Goal: Task Accomplishment & Management: Manage account settings

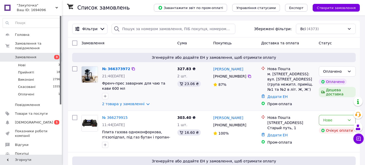
scroll to position [29, 0]
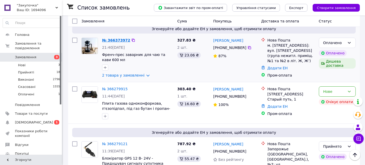
click at [117, 40] on link "№ 366373972" at bounding box center [116, 40] width 28 height 4
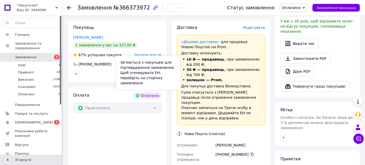
scroll to position [114, 0]
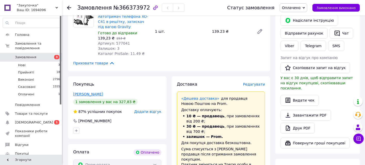
click at [100, 94] on link "[PERSON_NAME]" at bounding box center [88, 94] width 30 height 4
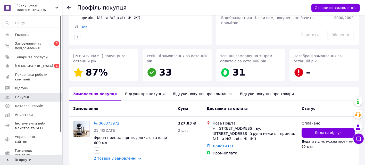
scroll to position [57, 0]
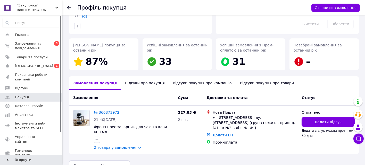
click at [142, 81] on div "Відгуки про покупця" at bounding box center [145, 82] width 48 height 13
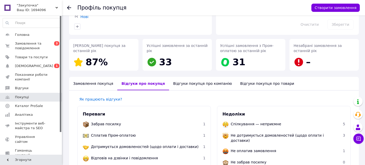
scroll to position [56, 0]
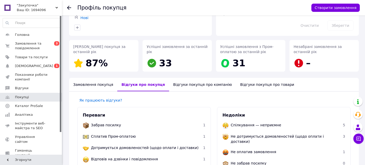
click at [200, 82] on div "Відгуки покупця про компанію" at bounding box center [202, 84] width 67 height 13
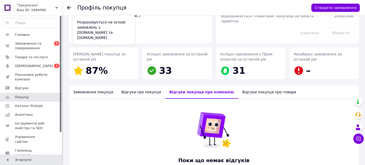
scroll to position [0, 0]
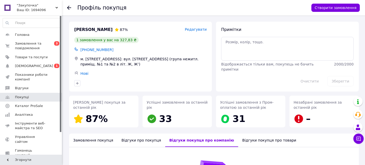
click at [69, 7] on icon at bounding box center [69, 8] width 4 height 4
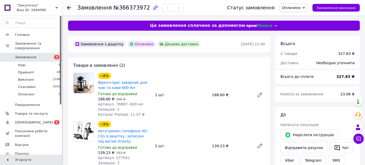
click at [68, 6] on use at bounding box center [69, 8] width 4 height 4
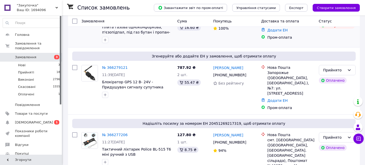
scroll to position [114, 0]
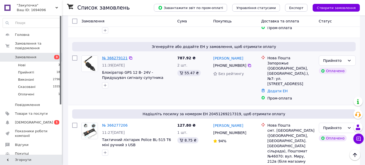
click at [118, 59] on link "№ 366279121" at bounding box center [114, 58] width 25 height 4
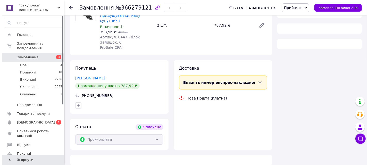
scroll to position [114, 0]
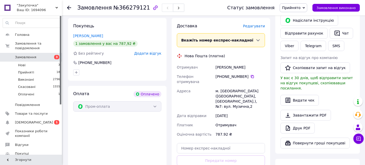
click at [258, 24] on span "Редагувати" at bounding box center [254, 26] width 22 height 4
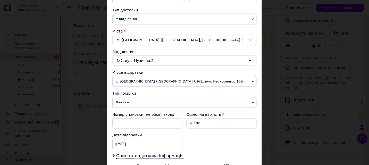
click at [154, 81] on span "с. [GEOGRAPHIC_DATA] ([GEOGRAPHIC_DATA].): №1: вул. Нескорених, 13Б" at bounding box center [184, 81] width 144 height 11
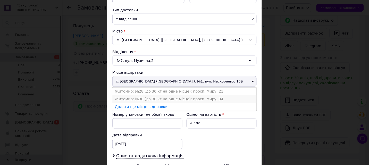
click at [141, 100] on li "Житомир: №30 (до 30 кг на одне місце): просп. Миру, 34" at bounding box center [184, 99] width 144 height 8
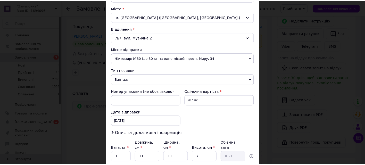
scroll to position [177, 0]
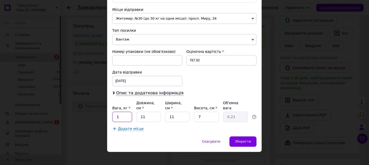
click at [125, 114] on input "1" at bounding box center [122, 117] width 20 height 10
type input "0.5"
click at [211, 112] on input "7" at bounding box center [206, 117] width 25 height 10
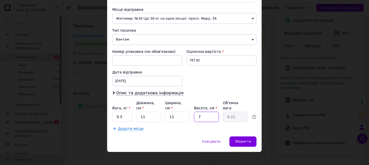
type input "1"
type input "0.1"
type input "11"
type input "0.33"
type input "11"
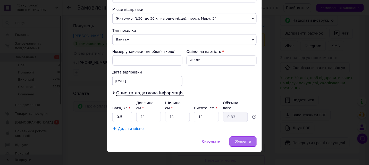
click at [243, 140] on span "Зберегти" at bounding box center [243, 142] width 16 height 4
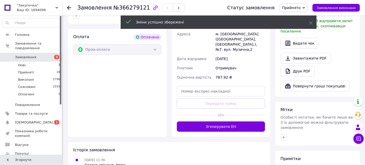
scroll to position [171, 0]
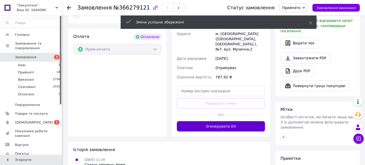
click at [232, 121] on button "Згенерувати ЕН" at bounding box center [221, 126] width 88 height 10
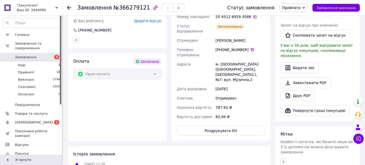
scroll to position [114, 0]
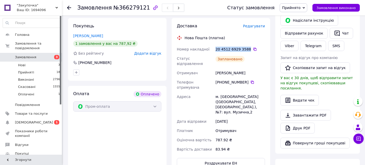
drag, startPoint x: 214, startPoint y: 44, endPoint x: 245, endPoint y: 42, distance: 31.4
click at [245, 45] on div "20 4512 6929 3588" at bounding box center [239, 49] width 51 height 9
copy div "20 4512 6929 3588"
click at [142, 149] on div "Оплата Оплачено Пром-оплата" at bounding box center [117, 130] width 98 height 88
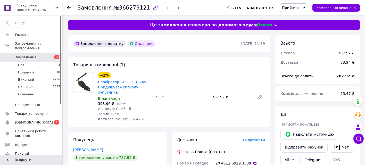
scroll to position [0, 0]
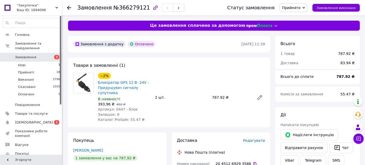
click at [68, 6] on use at bounding box center [69, 8] width 4 height 4
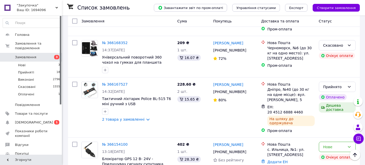
scroll to position [686, 0]
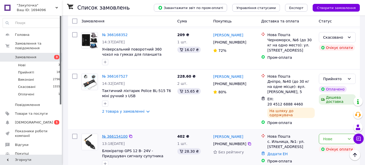
click at [115, 134] on link "№ 366154100" at bounding box center [114, 136] width 25 height 4
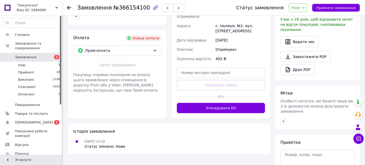
scroll to position [114, 0]
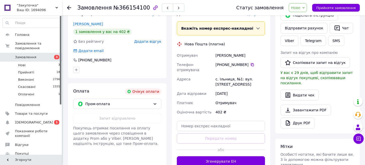
click at [69, 7] on icon at bounding box center [69, 8] width 4 height 4
